Goal: Browse casually

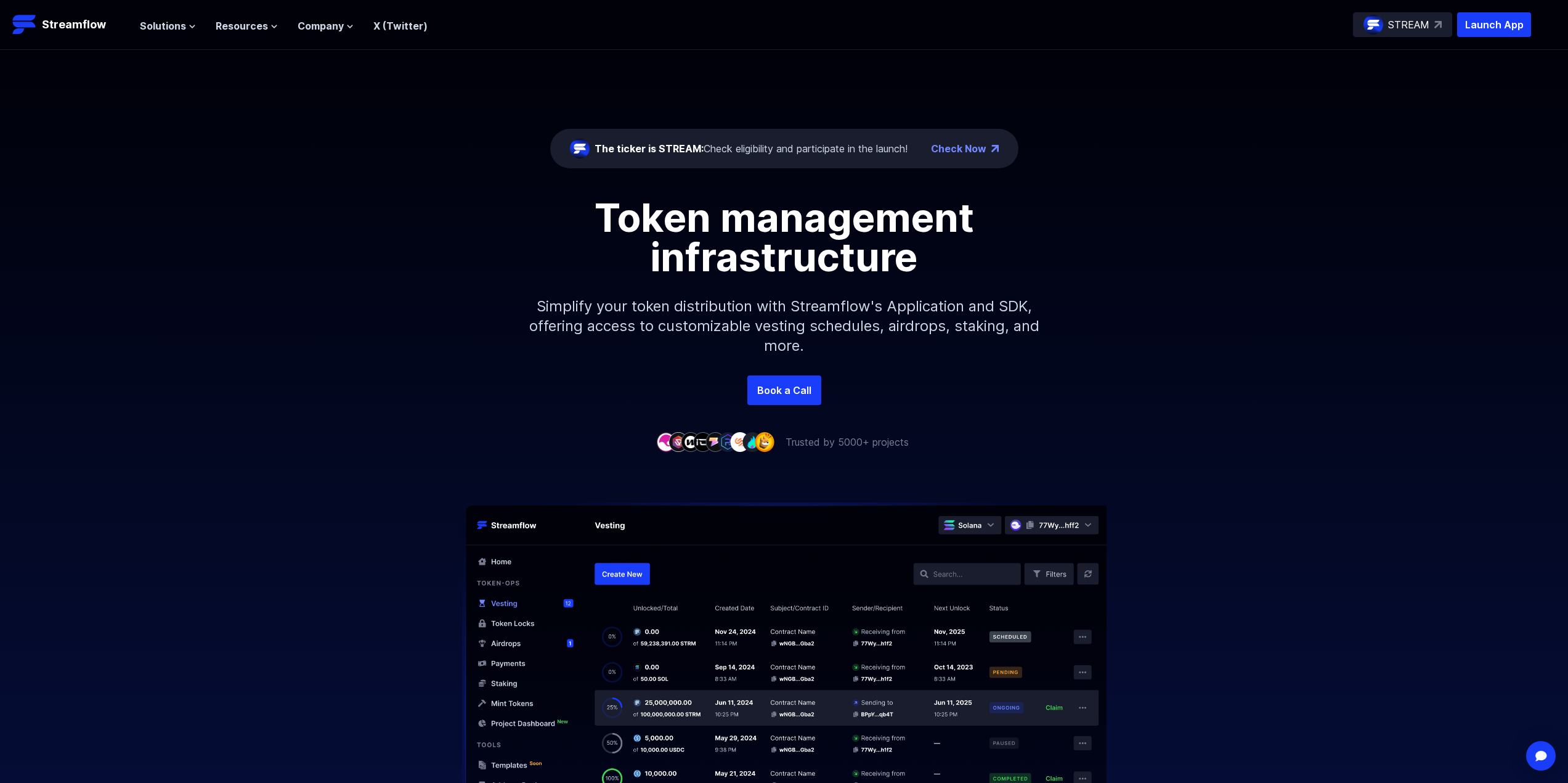
click at [332, 452] on div at bounding box center [784, 634] width 1568 height 371
click at [256, 69] on div "The ticker is STREAM: Check eligibility and participate in the launch! Check No…" at bounding box center [784, 212] width 1568 height 326
click at [513, 381] on div "Book a Call" at bounding box center [784, 390] width 1568 height 30
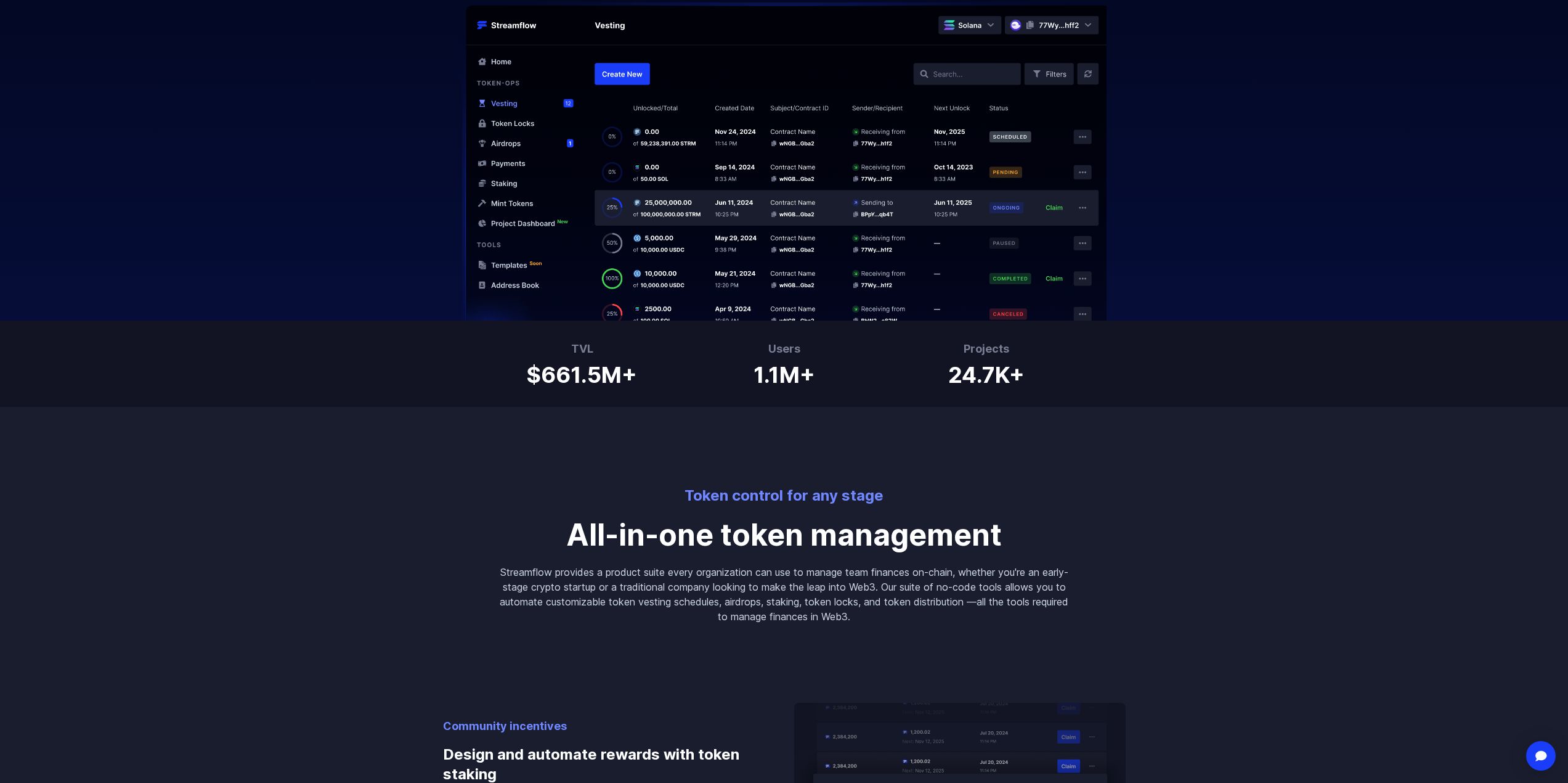
scroll to position [502, 0]
click at [847, 404] on div "TVL $661.5M+ Users 1.1M+ Projects 24.7K+" at bounding box center [784, 361] width 1568 height 86
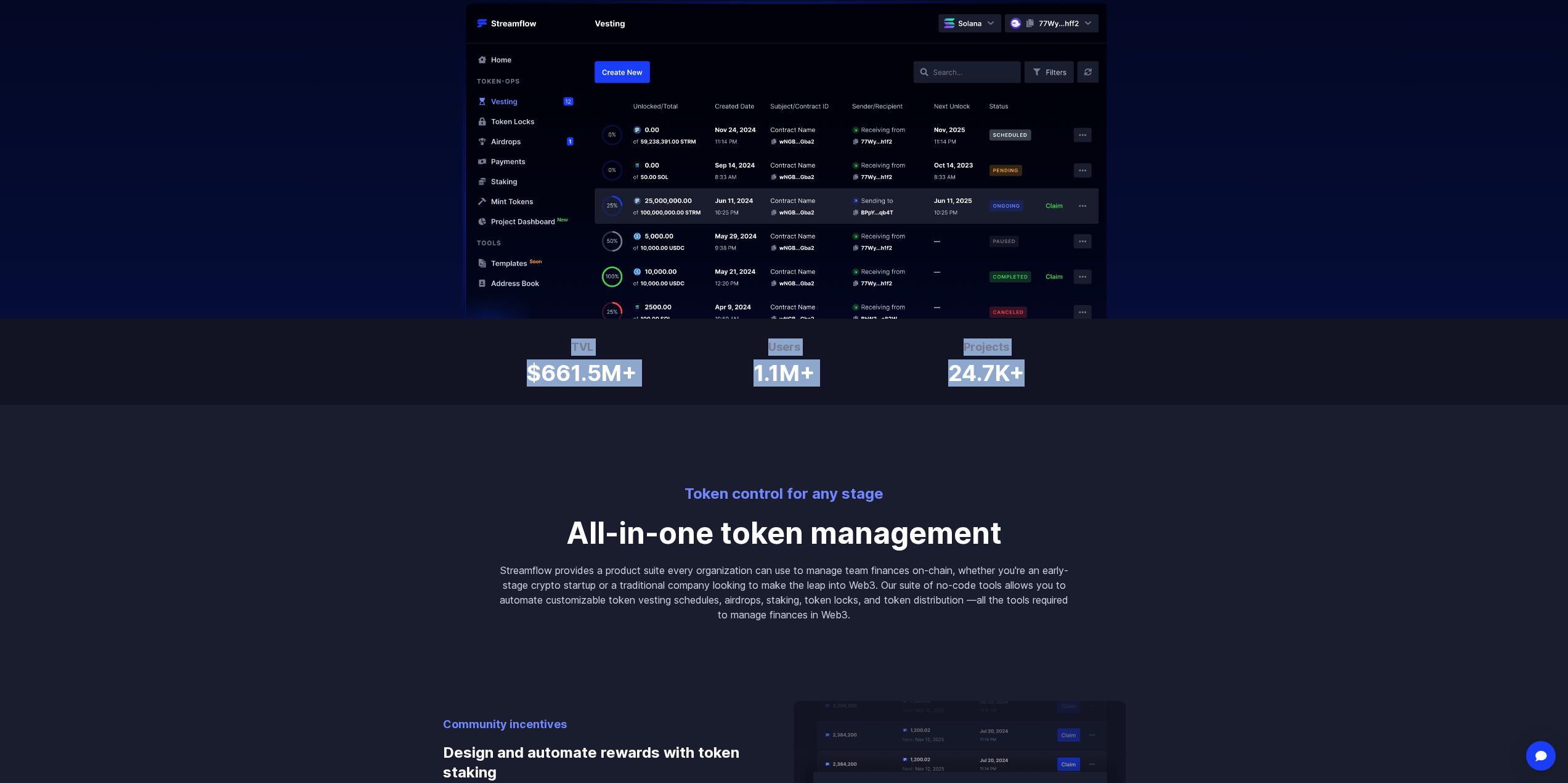
drag, startPoint x: 559, startPoint y: 334, endPoint x: 1062, endPoint y: 377, distance: 504.8
click at [1062, 377] on div "TVL $661.5M+ Users 1.1M+ Projects 24.7K+" at bounding box center [784, 361] width 1568 height 86
click at [1062, 377] on div "Projects 24.7K+" at bounding box center [986, 362] width 187 height 47
drag, startPoint x: 1088, startPoint y: 382, endPoint x: 517, endPoint y: 364, distance: 571.3
click at [517, 364] on div "TVL $661.5M+ Users 1.1M+ Projects 24.7K+" at bounding box center [784, 361] width 1568 height 86
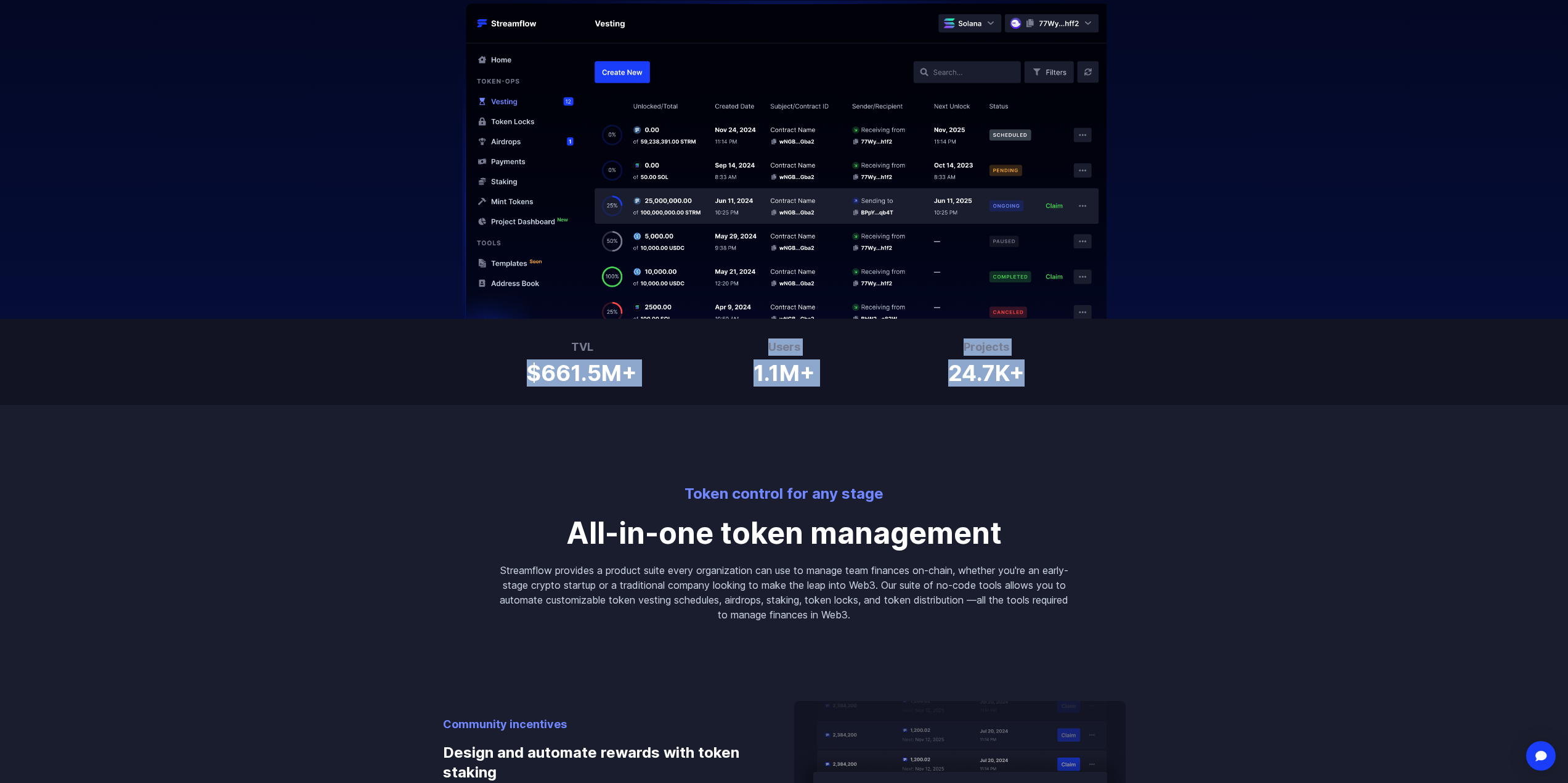
click at [517, 364] on div "TVL $661.5M+" at bounding box center [582, 362] width 187 height 47
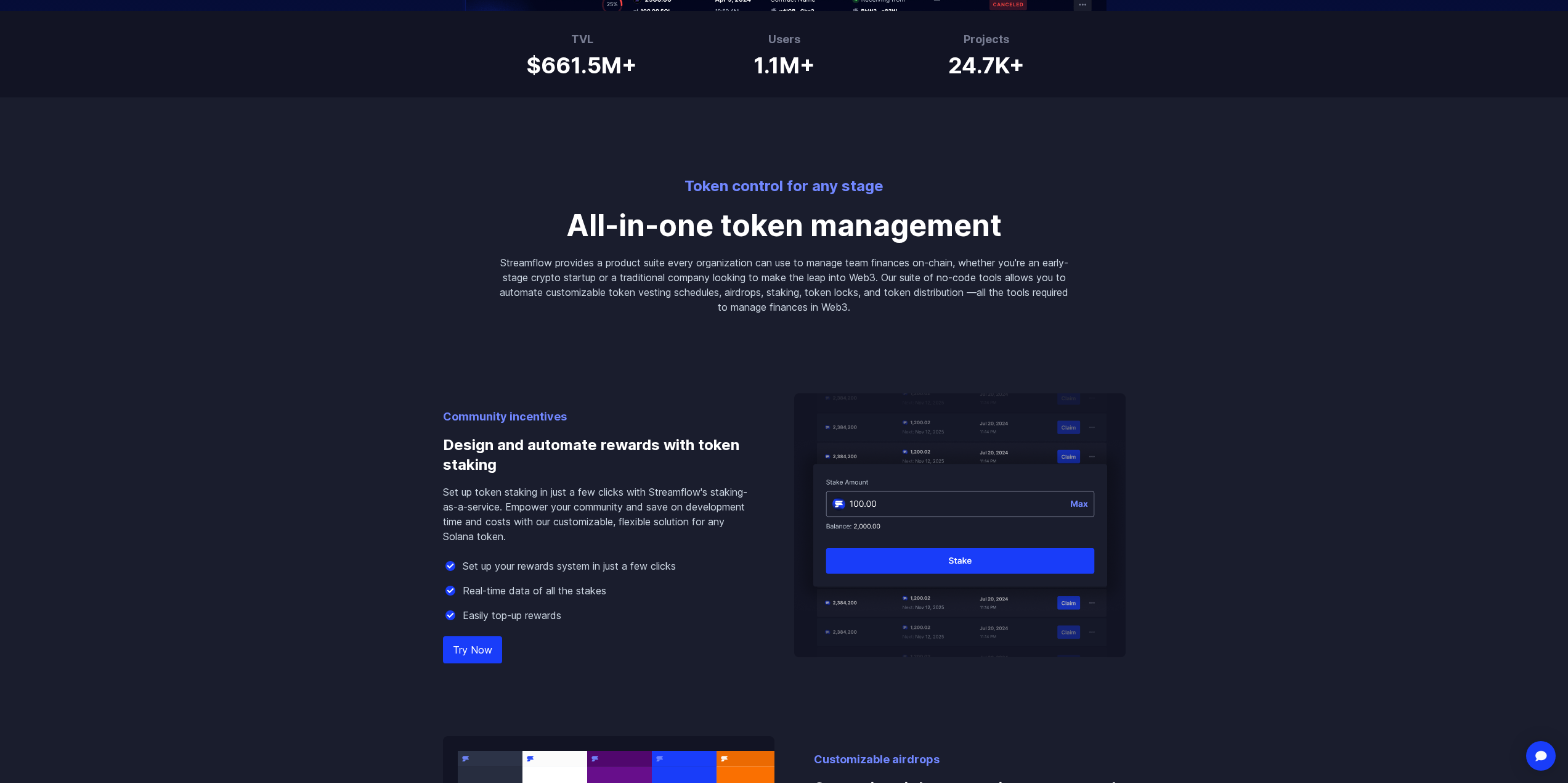
scroll to position [869, 0]
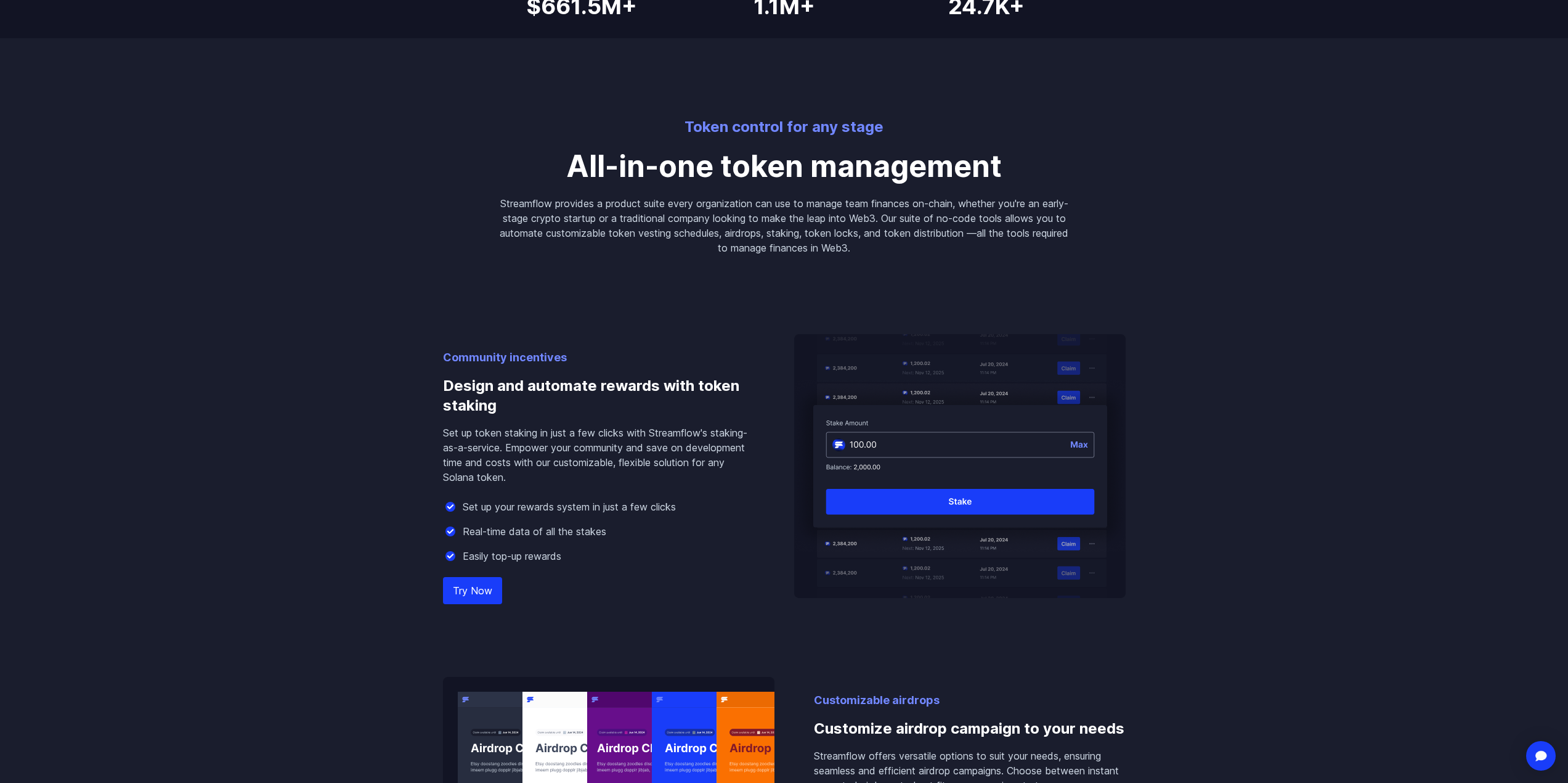
click at [550, 394] on h3 "Design and automate rewards with token staking" at bounding box center [598, 396] width 312 height 59
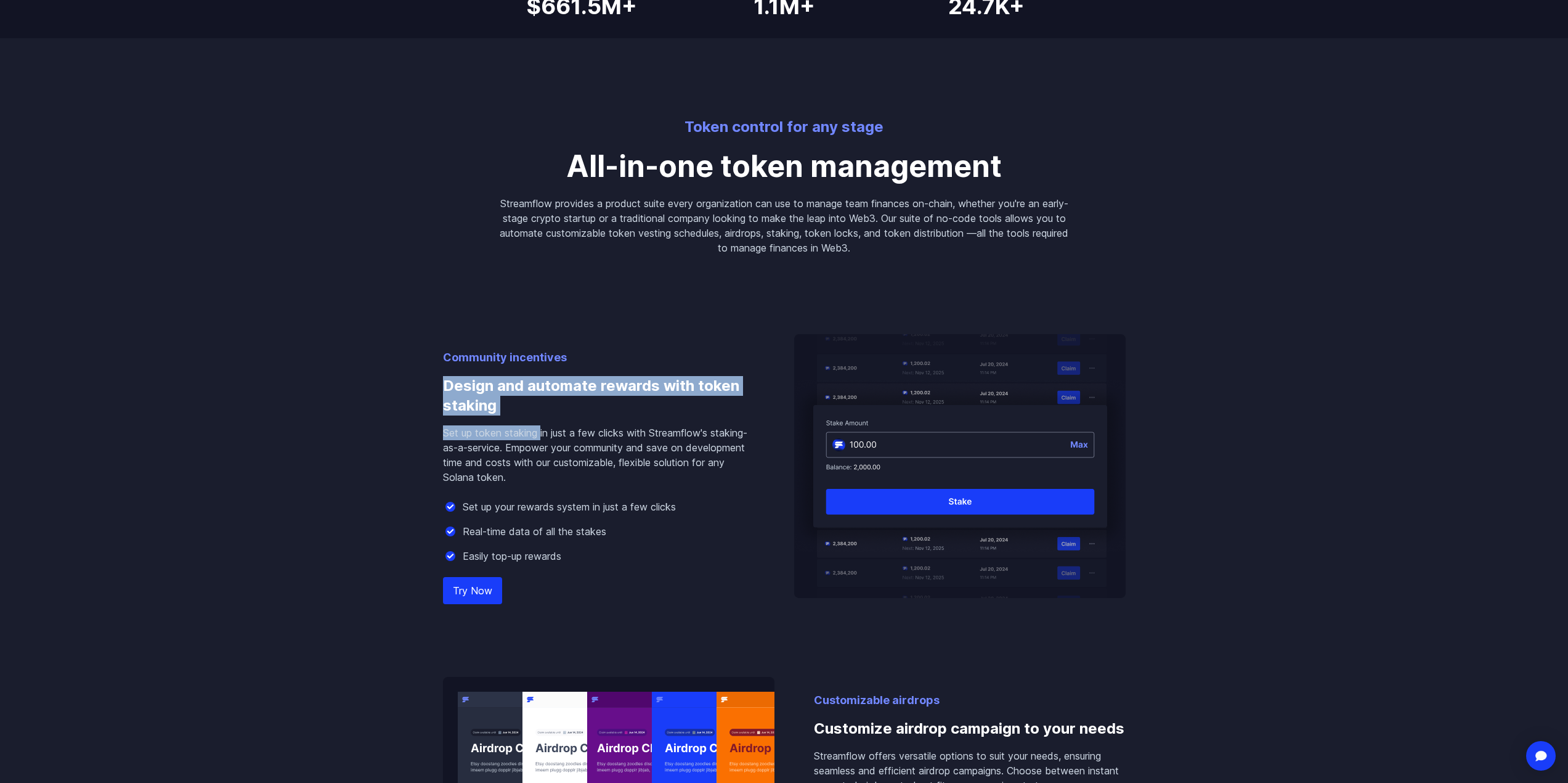
drag, startPoint x: 435, startPoint y: 388, endPoint x: 542, endPoint y: 432, distance: 115.7
click at [542, 432] on div "Community incentives Design and automate rewards with token staking Set up toke…" at bounding box center [784, 591] width 702 height 672
click at [542, 432] on p "Set up token staking in just a few clicks with Streamflow's staking-as-a-servic…" at bounding box center [598, 455] width 312 height 59
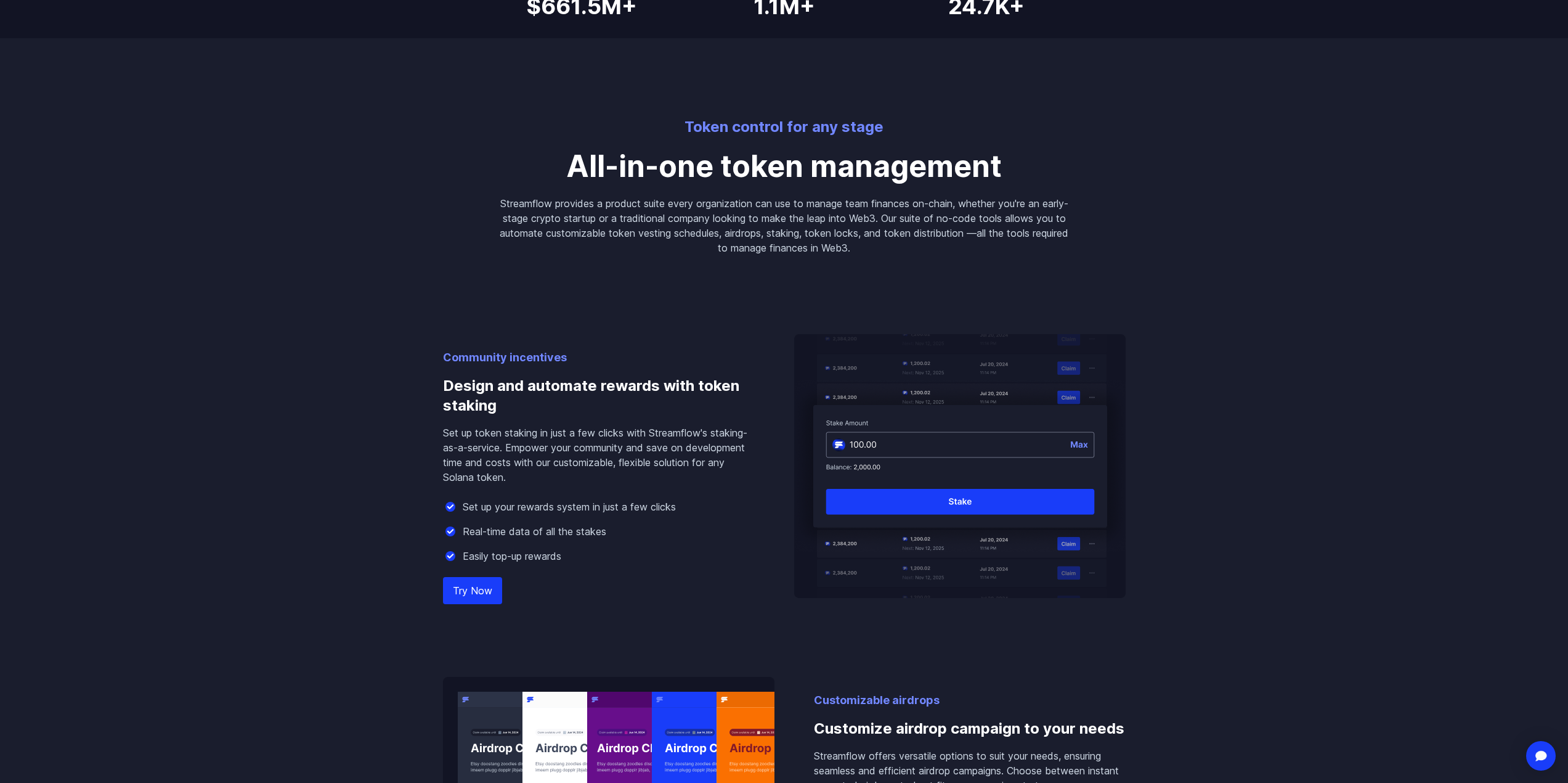
click at [539, 424] on h3 "Design and automate rewards with token staking" at bounding box center [598, 396] width 312 height 59
drag, startPoint x: 442, startPoint y: 382, endPoint x: 518, endPoint y: 399, distance: 77.9
click at [518, 399] on h3 "Design and automate rewards with token staking" at bounding box center [598, 396] width 312 height 59
drag, startPoint x: 519, startPoint y: 402, endPoint x: 436, endPoint y: 381, distance: 85.6
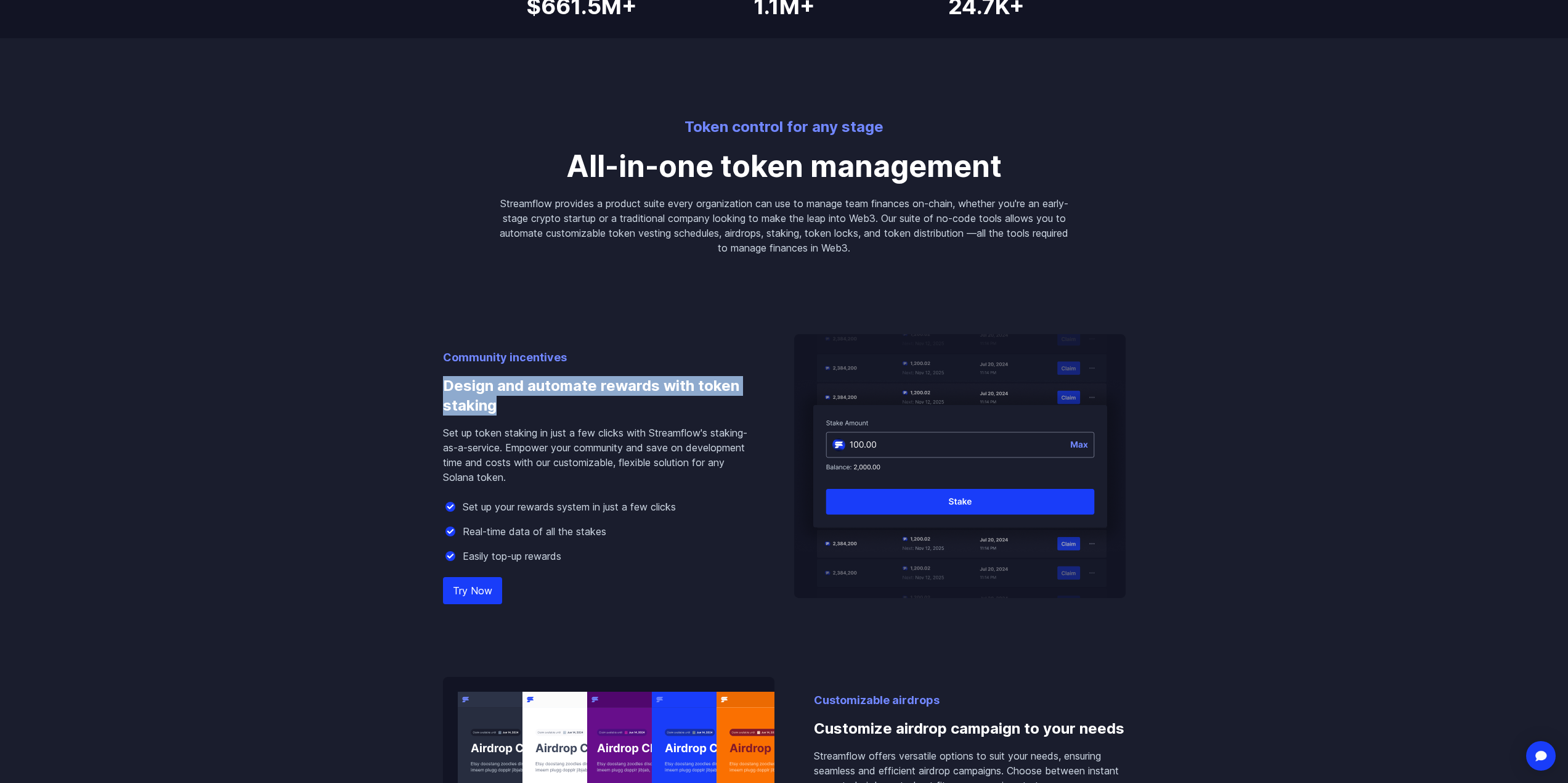
click at [436, 381] on div "Community incentives Design and automate rewards with token staking Set up toke…" at bounding box center [784, 591] width 702 height 672
click at [443, 383] on h3 "Design and automate rewards with token staking" at bounding box center [598, 396] width 312 height 59
drag, startPoint x: 439, startPoint y: 384, endPoint x: 516, endPoint y: 397, distance: 78.1
click at [516, 397] on div "Community incentives Design and automate rewards with token staking Set up toke…" at bounding box center [784, 591] width 702 height 672
click at [516, 404] on h3 "Design and automate rewards with token staking" at bounding box center [598, 396] width 312 height 59
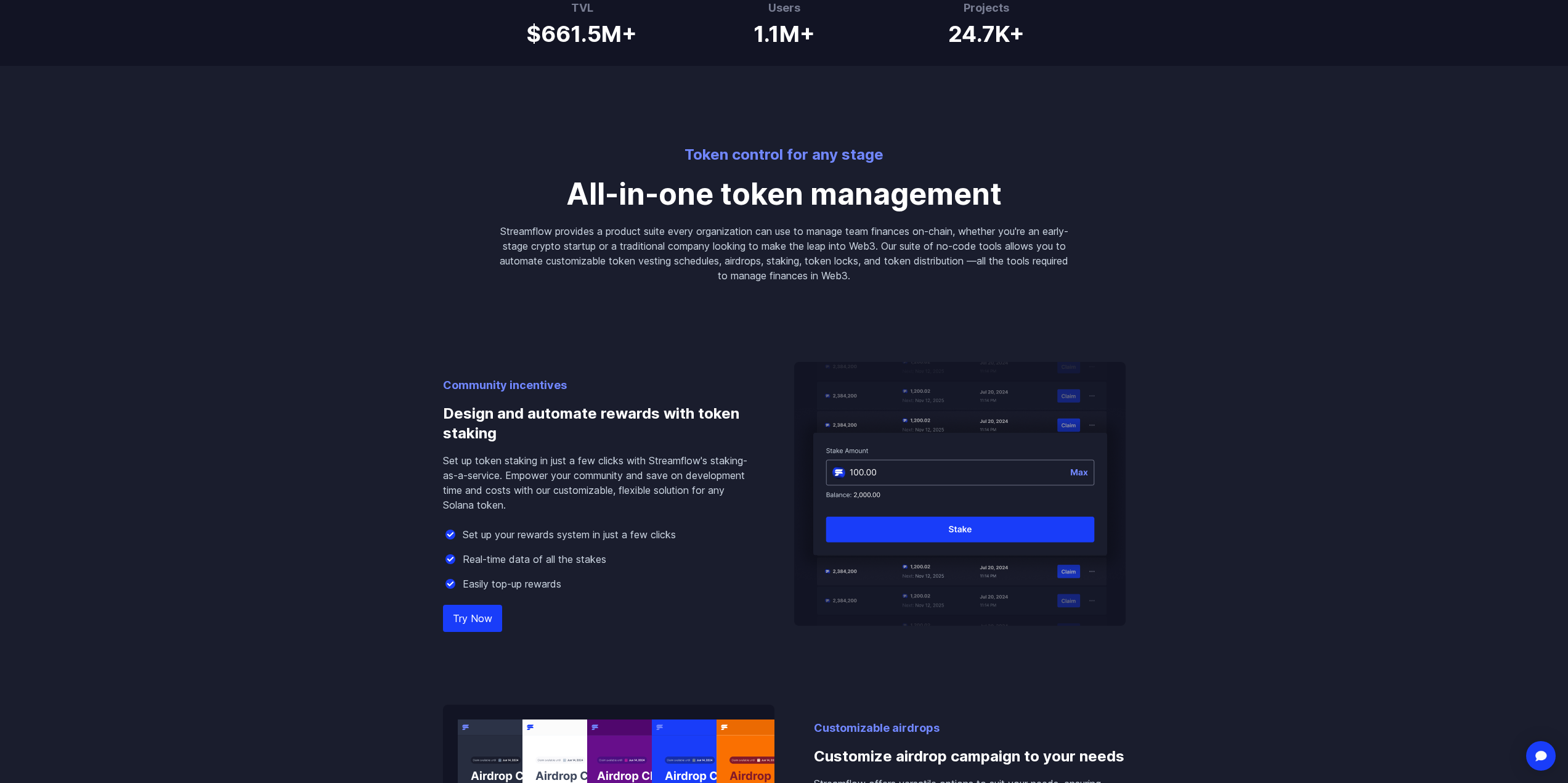
scroll to position [0, 0]
